Goal: Task Accomplishment & Management: Complete application form

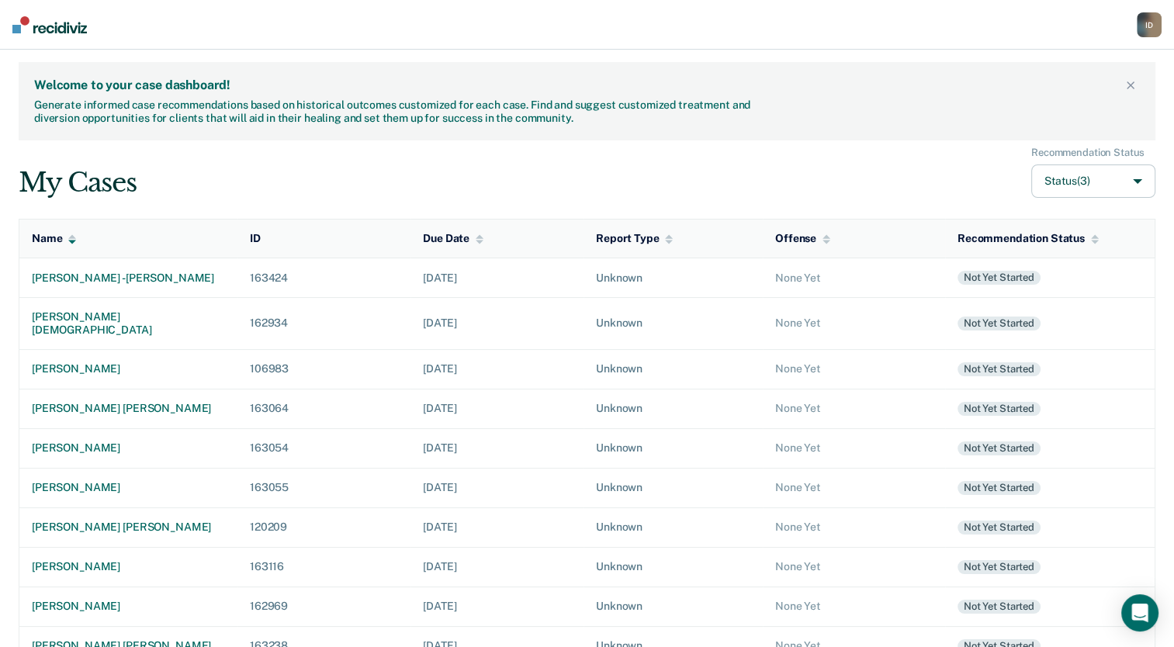
scroll to position [29, 0]
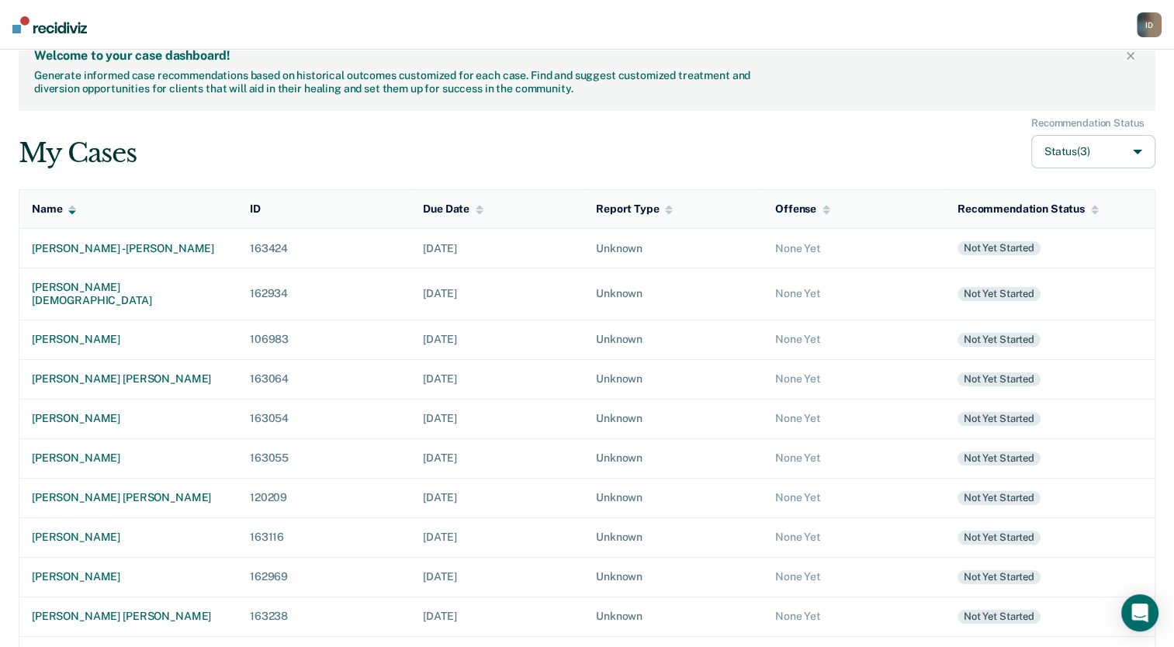
click at [1111, 147] on button "Status (3)" at bounding box center [1093, 151] width 124 height 33
click at [1040, 267] on label "Archived" at bounding box center [1045, 265] width 45 height 13
click at [1017, 267] on input "Archived" at bounding box center [1012, 266] width 10 height 10
checkbox input "true"
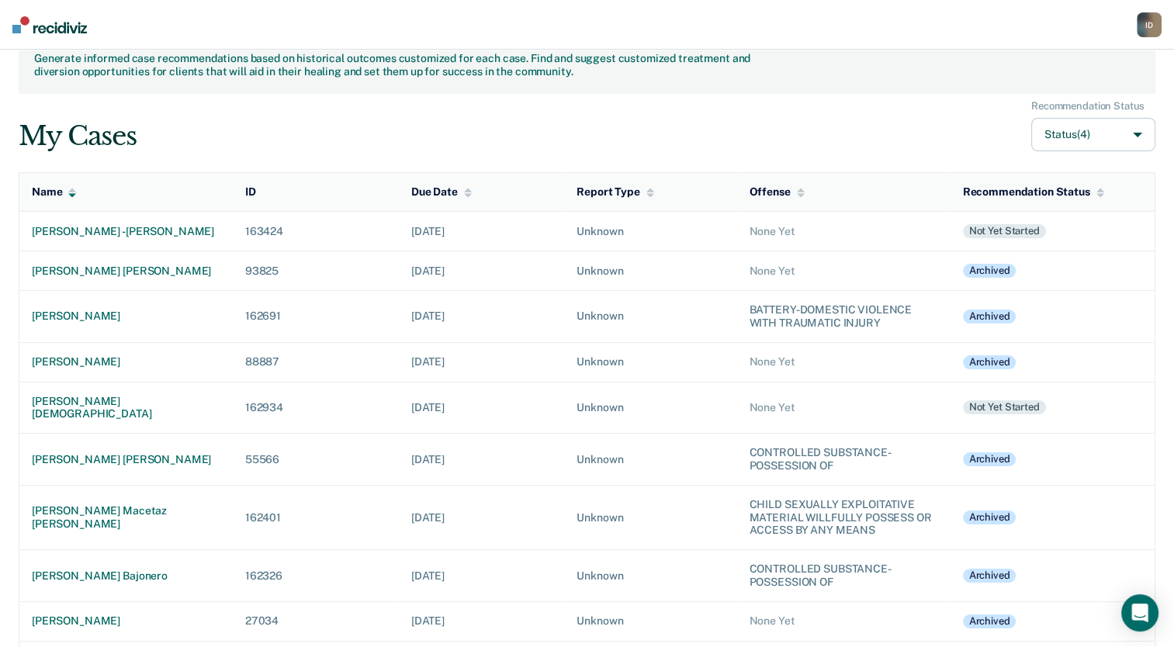
scroll to position [0, 0]
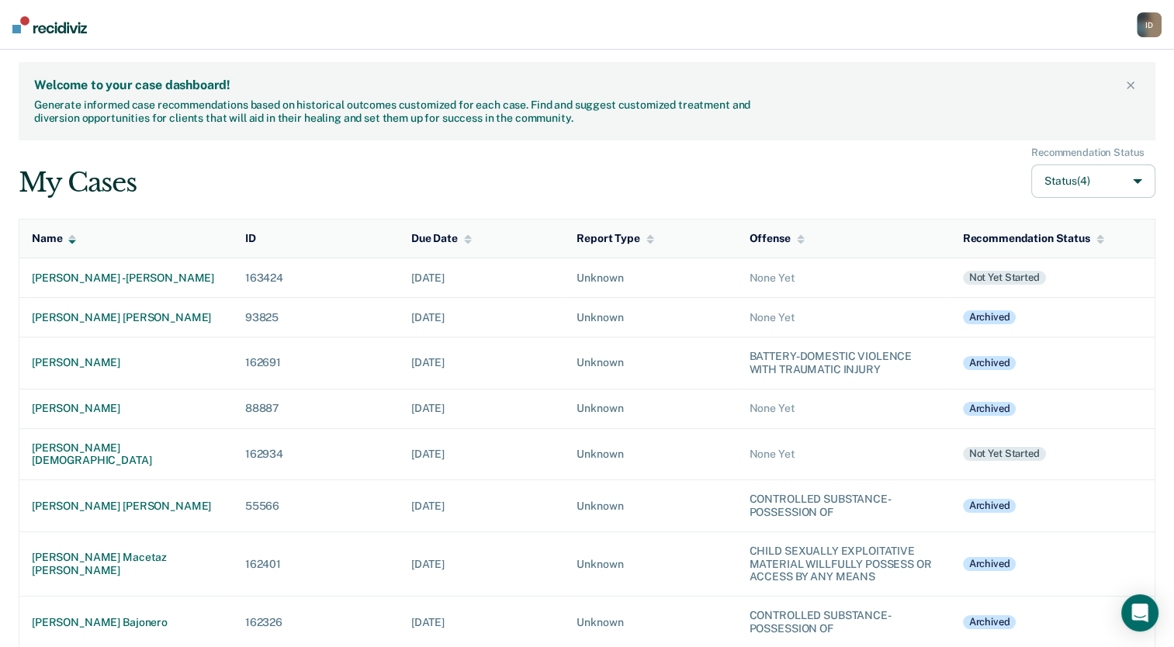
click at [1144, 171] on button "Status (4)" at bounding box center [1093, 180] width 124 height 33
click at [1044, 212] on label "Active" at bounding box center [1039, 218] width 33 height 13
click at [1017, 213] on input "Active" at bounding box center [1012, 218] width 10 height 10
checkbox input "false"
checkbox started-checkbox-status-filter-option "false"
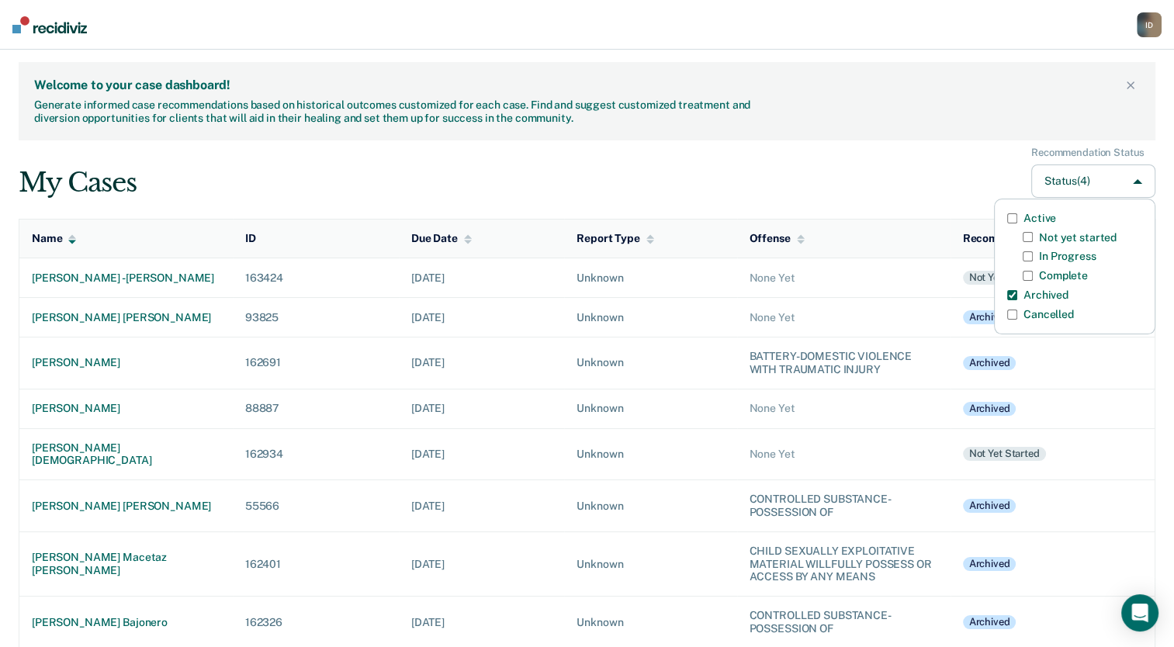
checkbox Progress-checkbox-status-filter-option "false"
checkbox input "false"
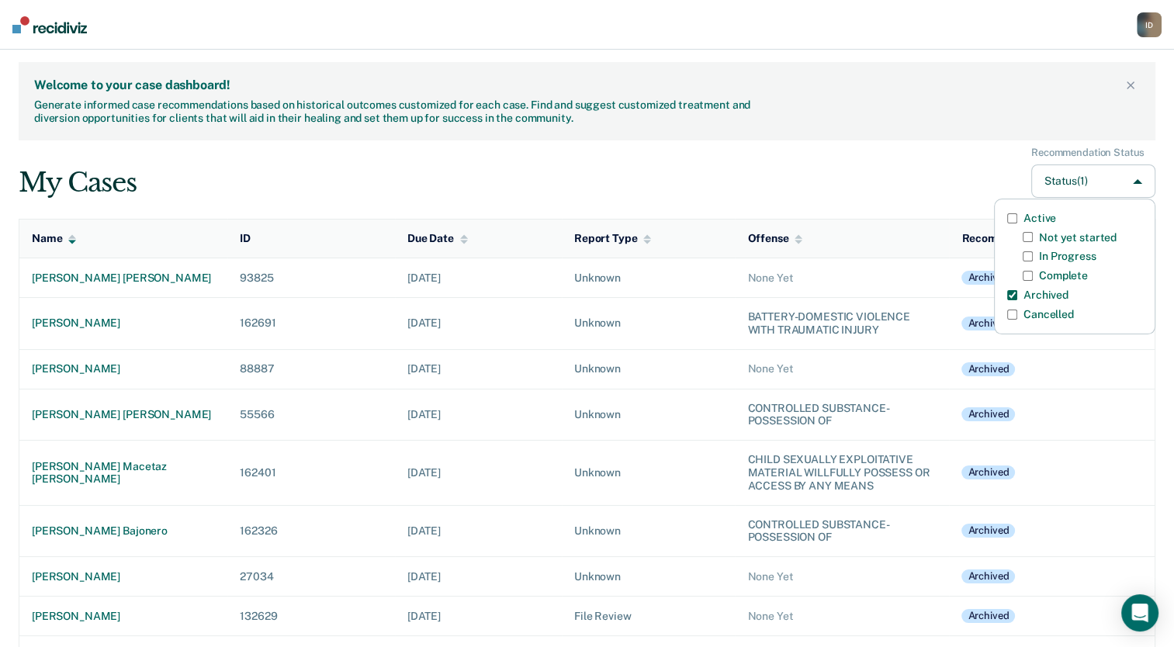
click at [1043, 217] on label "Active" at bounding box center [1039, 218] width 33 height 13
click at [1017, 217] on input "Active" at bounding box center [1012, 218] width 10 height 10
checkbox input "true"
checkbox started-checkbox-status-filter-option "true"
checkbox Progress-checkbox-status-filter-option "true"
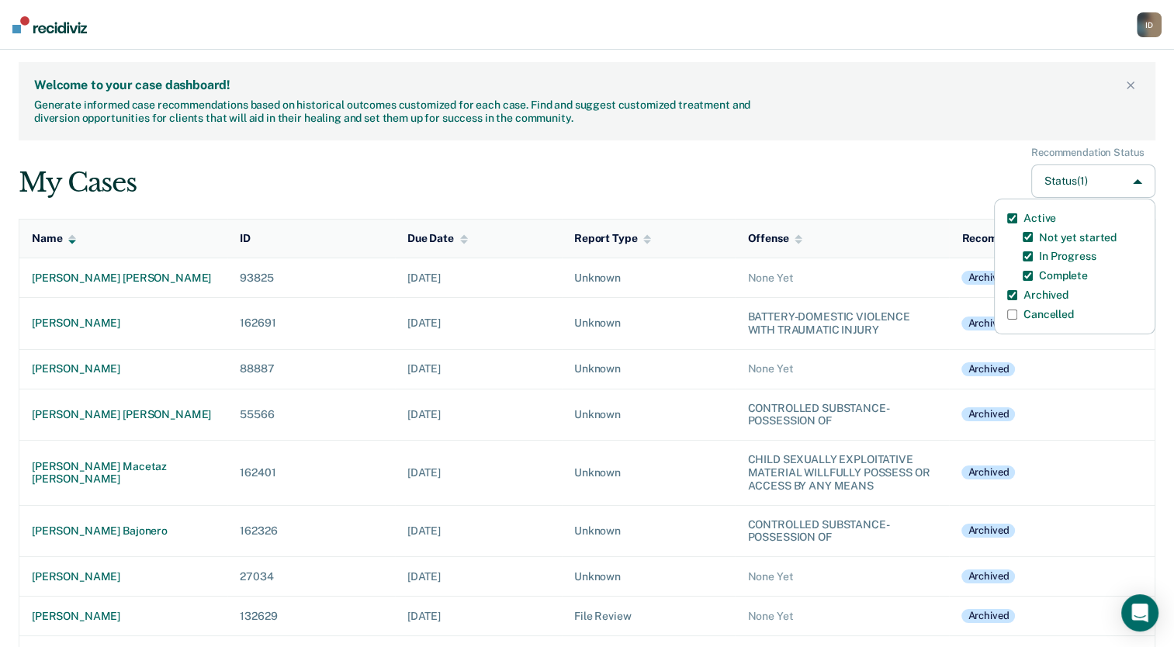
checkbox input "true"
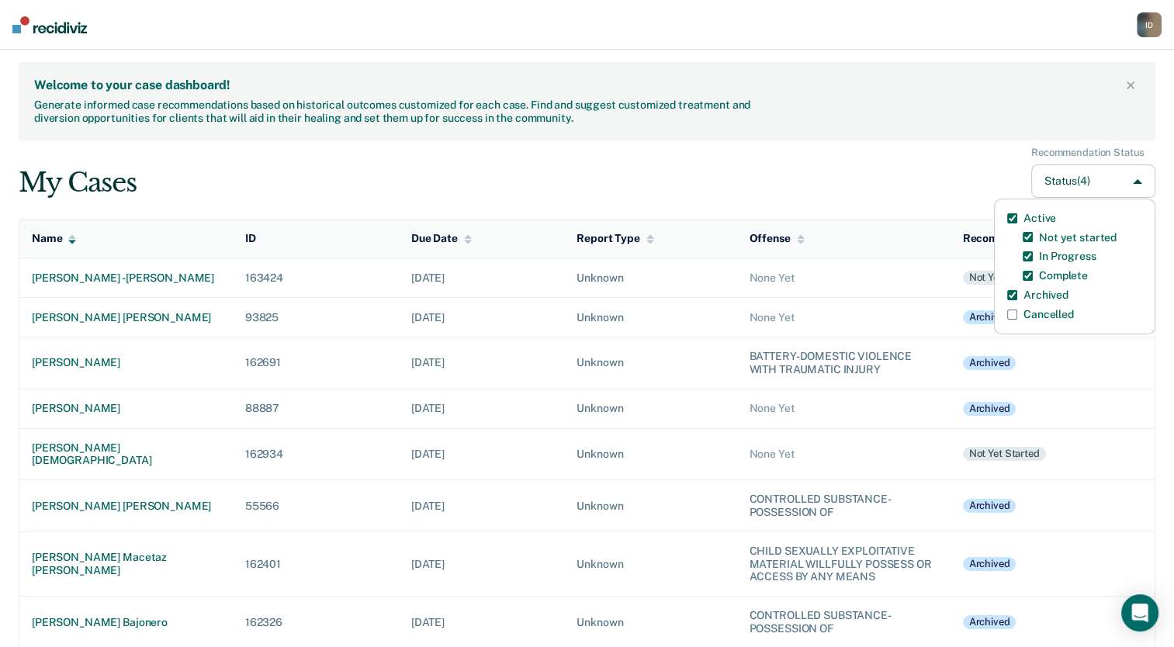
click at [1011, 303] on div "Active Not yet started In Progress Complete Archived Cancelled" at bounding box center [1074, 267] width 161 height 136
click at [1012, 296] on input "Archived" at bounding box center [1012, 295] width 10 height 10
checkbox input "false"
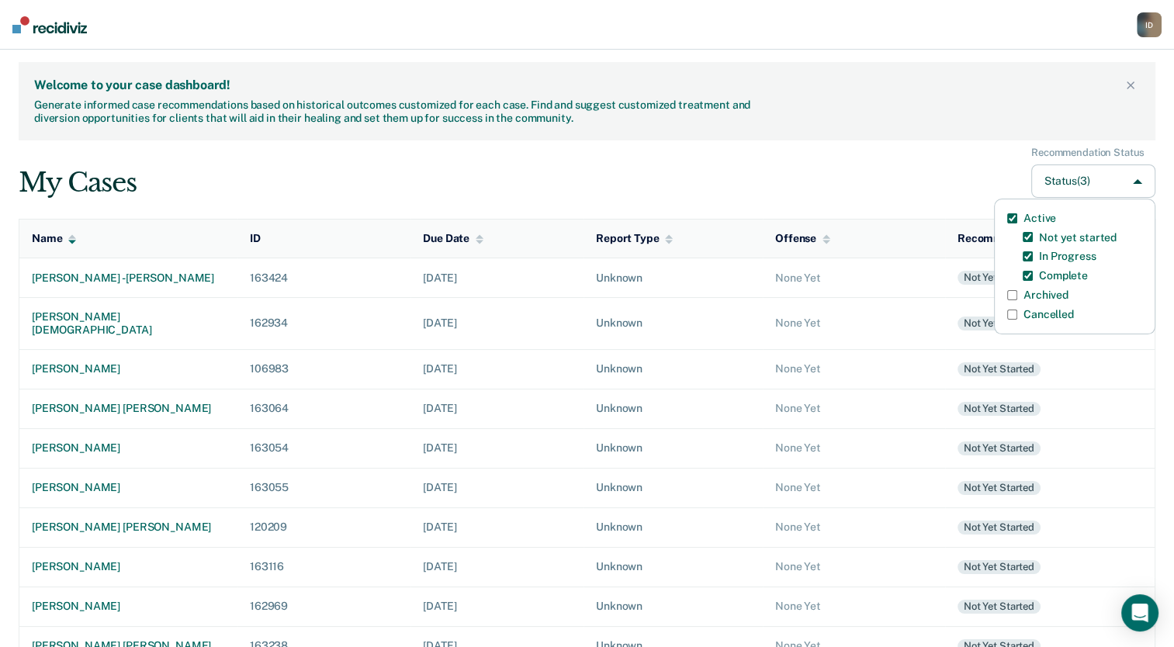
click at [667, 161] on div "My Cases Recommendation Status Status (3) Active Not yet started In Progress Co…" at bounding box center [587, 173] width 1137 height 52
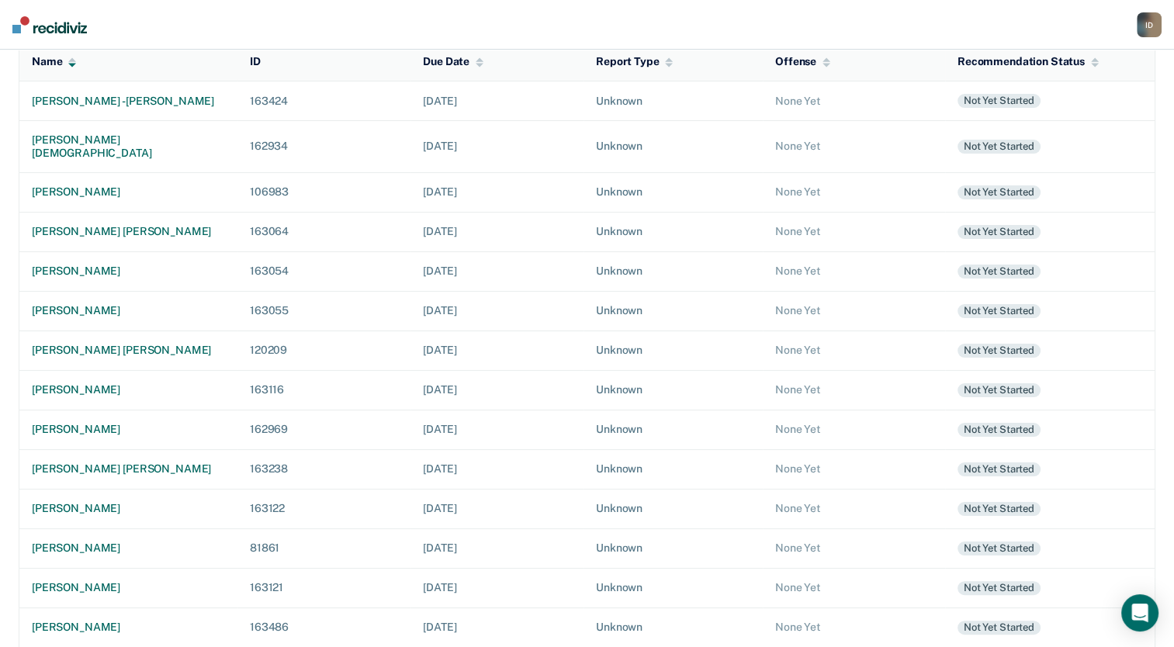
scroll to position [177, 0]
click at [140, 225] on div "[PERSON_NAME] [PERSON_NAME]" at bounding box center [128, 231] width 193 height 13
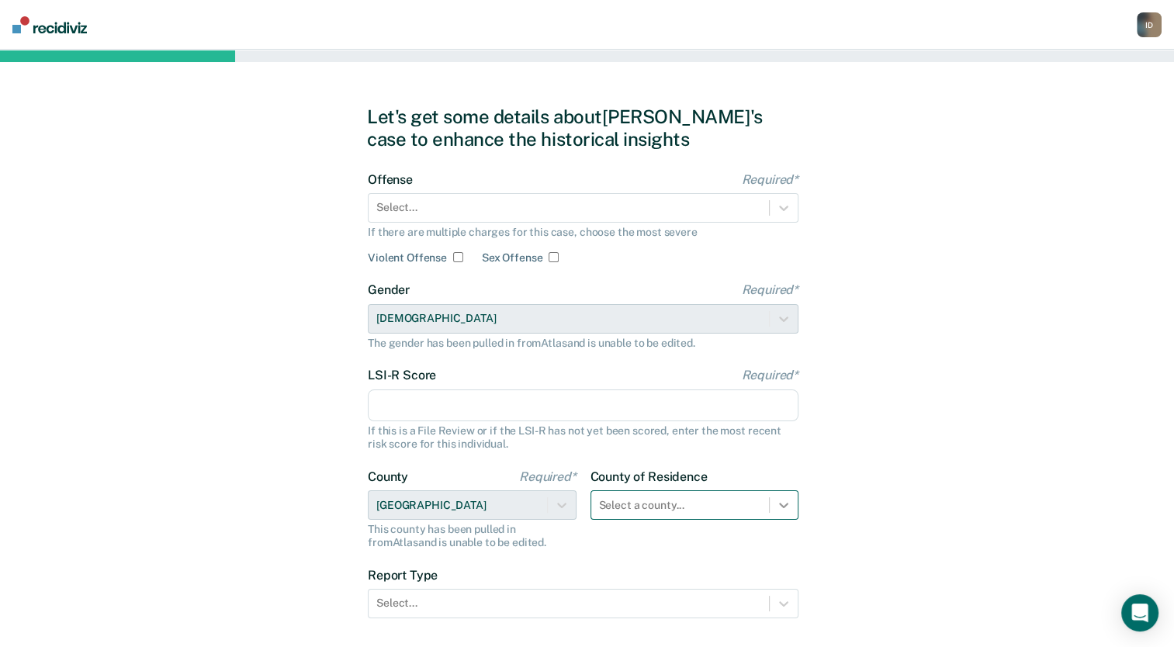
scroll to position [101, 0]
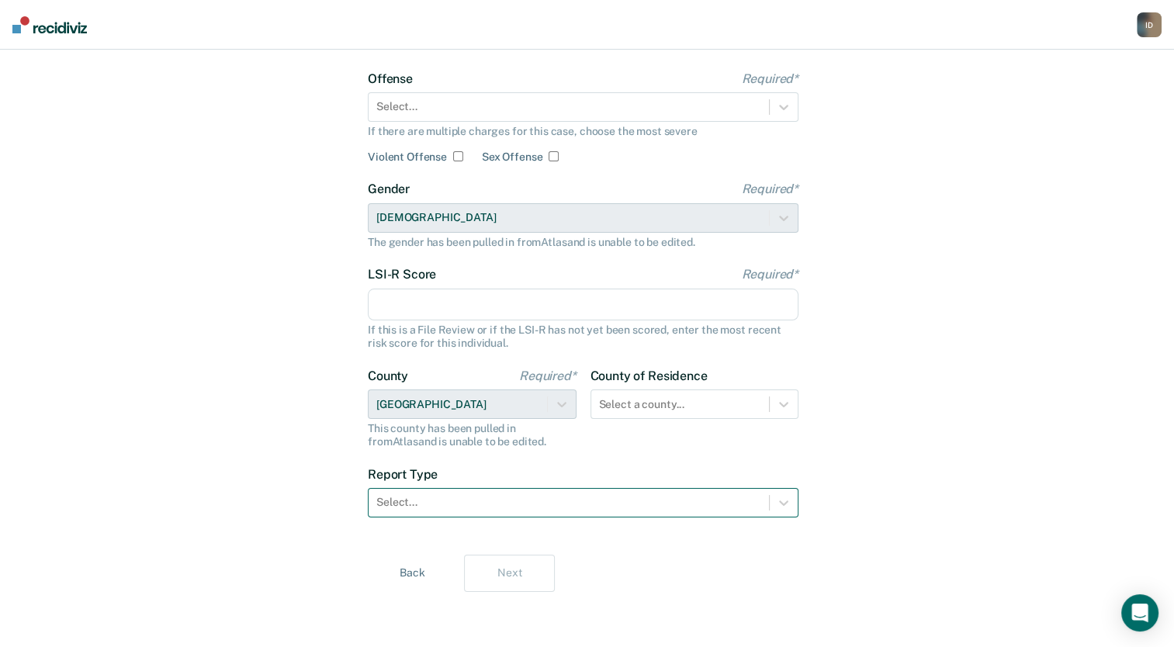
click at [726, 494] on div at bounding box center [568, 502] width 385 height 16
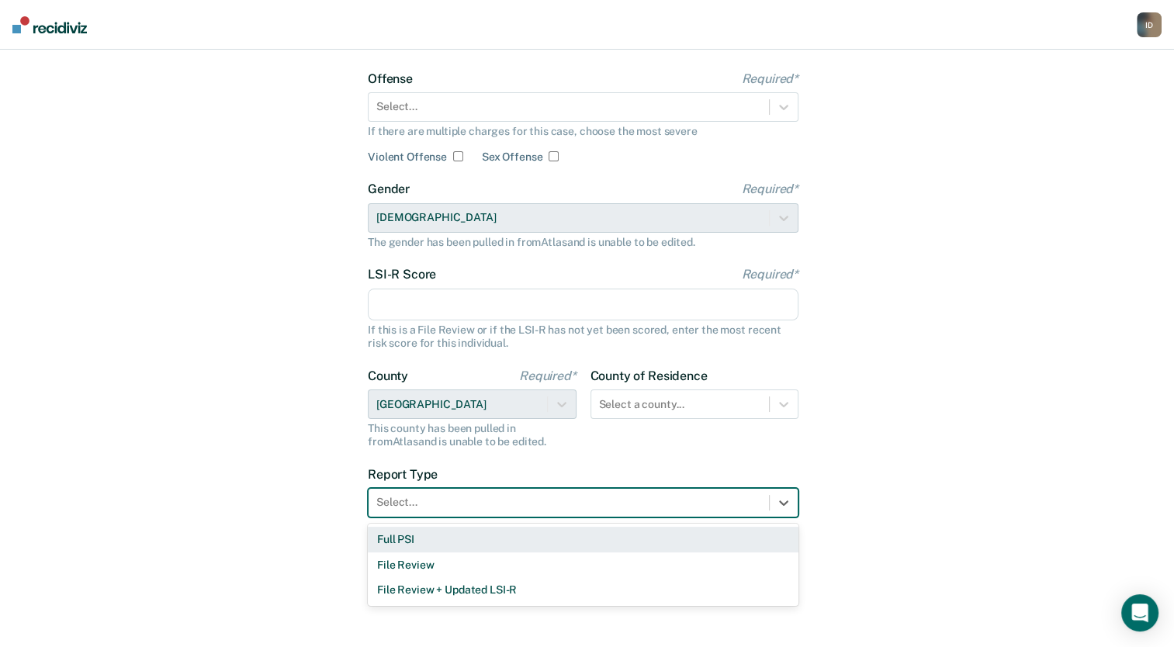
click at [887, 442] on div "Let's get some details about [PERSON_NAME]'s case to enhance the historical ins…" at bounding box center [587, 298] width 1174 height 699
click at [709, 495] on div at bounding box center [568, 502] width 385 height 16
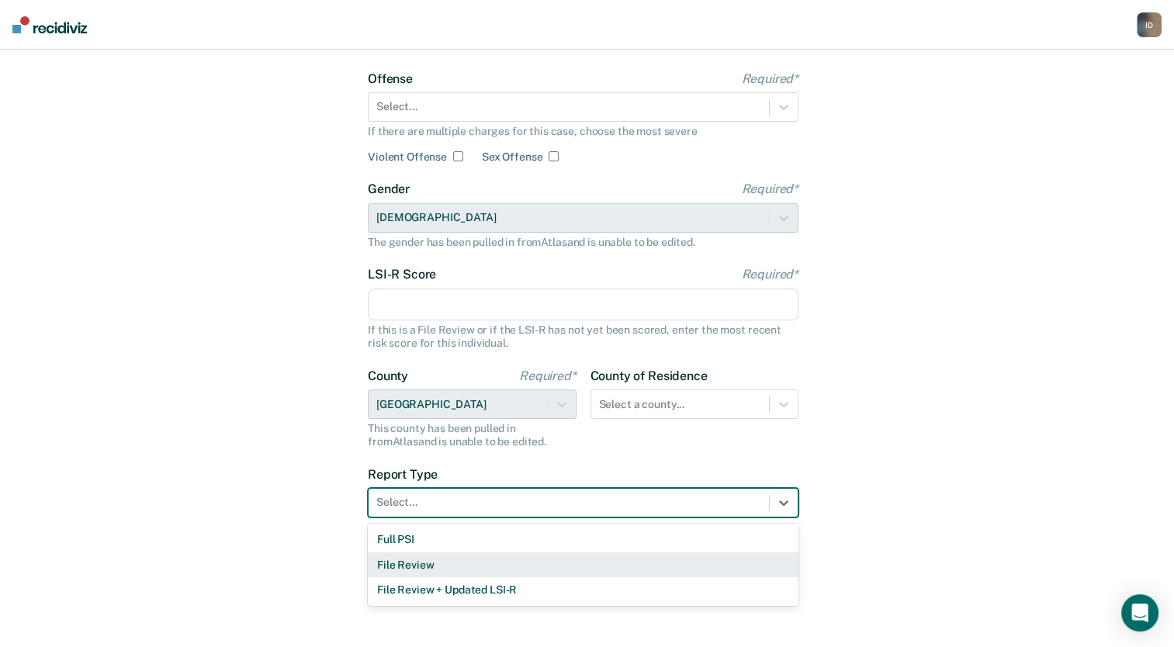
click at [622, 557] on div "File Review" at bounding box center [583, 565] width 431 height 26
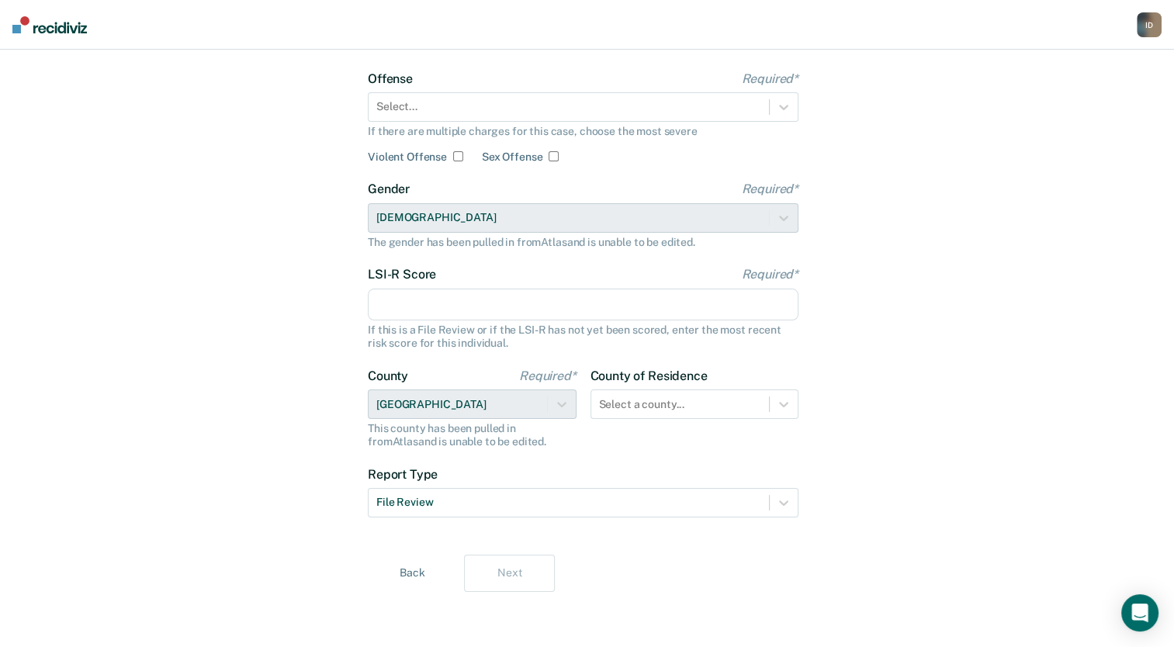
click at [739, 318] on input "LSI-R Score Required*" at bounding box center [583, 305] width 431 height 33
click at [903, 463] on div "Let's get some details about [PERSON_NAME]'s case to enhance the historical ins…" at bounding box center [587, 298] width 1174 height 699
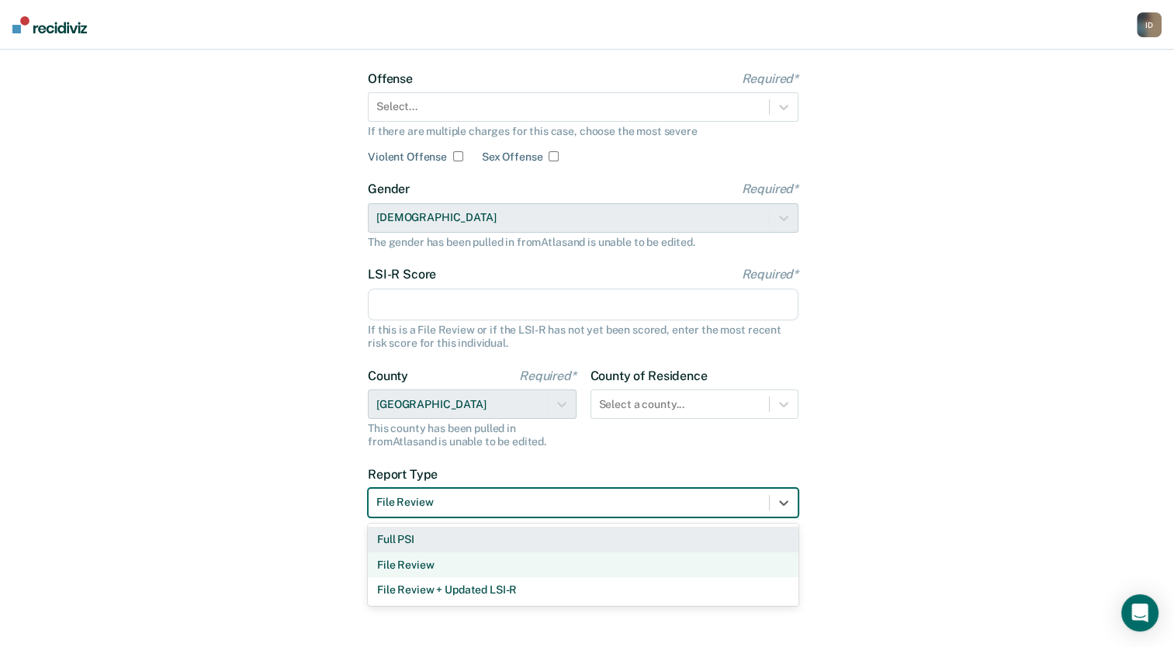
click at [717, 510] on div at bounding box center [568, 502] width 385 height 16
click at [925, 420] on div "Let's get some details about [PERSON_NAME]'s case to enhance the historical ins…" at bounding box center [587, 298] width 1174 height 699
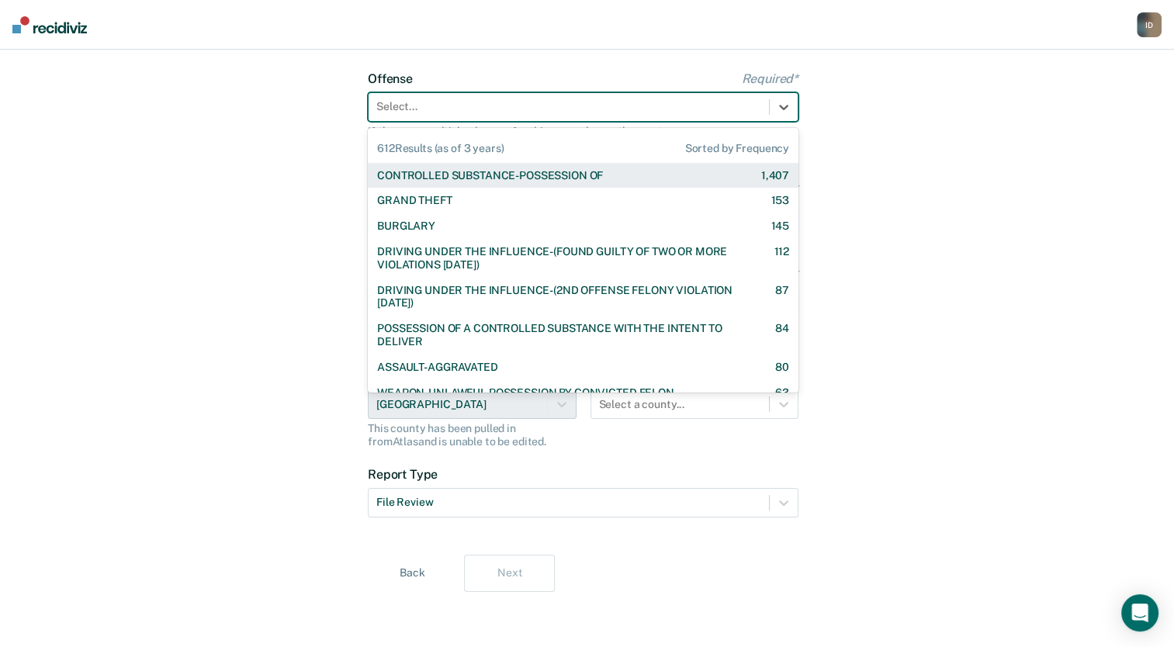
drag, startPoint x: 619, startPoint y: 116, endPoint x: 559, endPoint y: 169, distance: 80.3
click at [559, 169] on div "CONTROLLED SUBSTANCE-POSSESSION OF" at bounding box center [490, 175] width 226 height 13
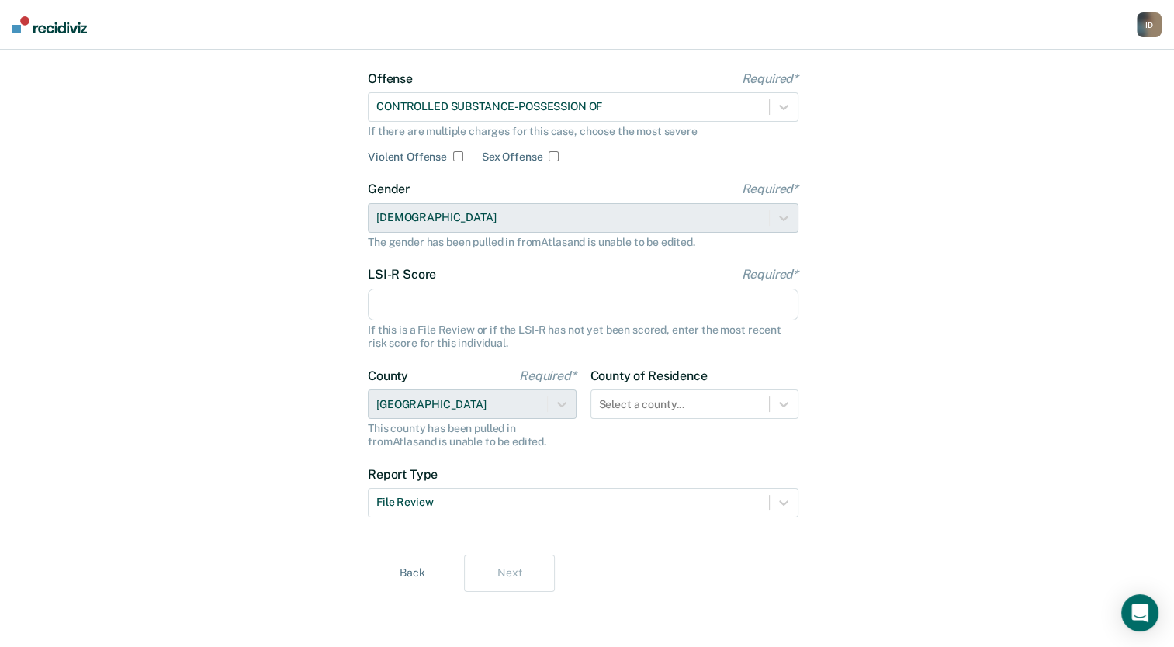
click at [829, 270] on div "Let's get some details about [PERSON_NAME]'s case to enhance the historical ins…" at bounding box center [587, 298] width 1174 height 699
click at [692, 297] on input "LSI-R Score Required*" at bounding box center [583, 305] width 431 height 33
click at [789, 311] on input "LSI-R Score Required*" at bounding box center [583, 305] width 431 height 33
click at [776, 374] on label "County of Residence" at bounding box center [694, 376] width 209 height 15
click at [410, 576] on button "Back" at bounding box center [412, 573] width 91 height 37
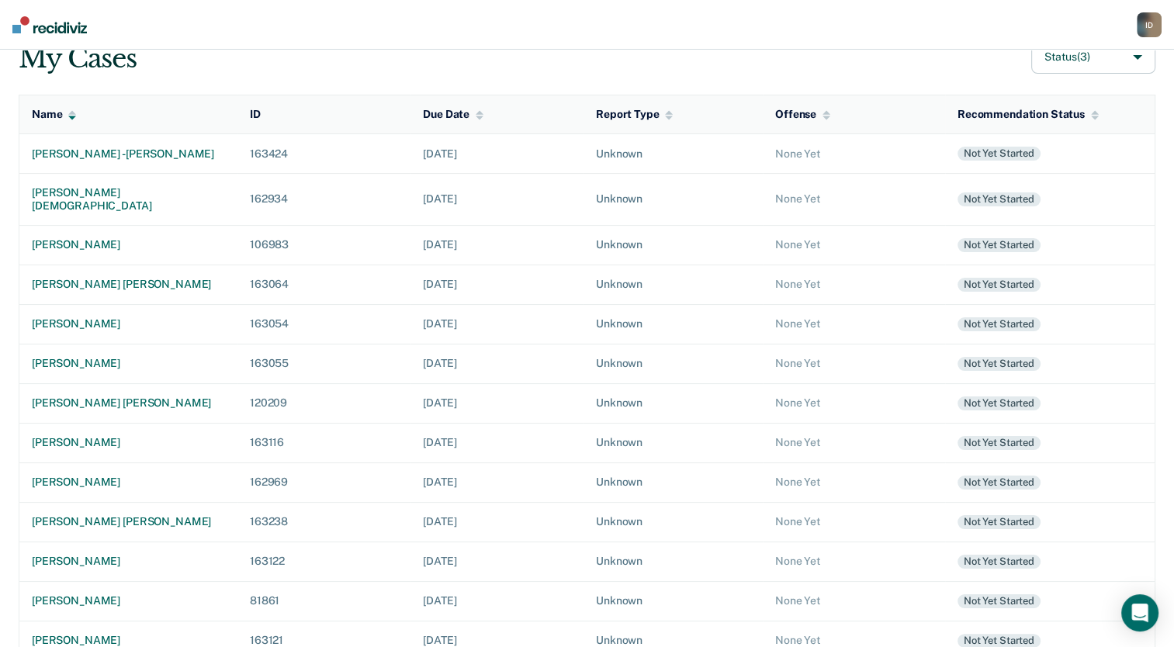
scroll to position [146, 0]
